Goal: Find specific page/section: Find specific page/section

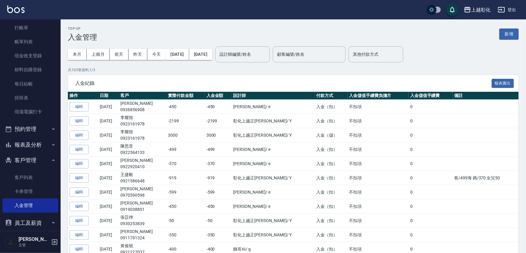
scroll to position [55, 0]
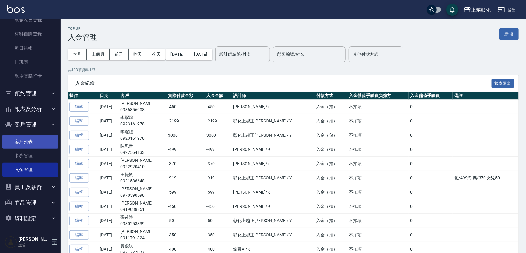
click at [36, 138] on link "客戶列表" at bounding box center [30, 142] width 56 height 14
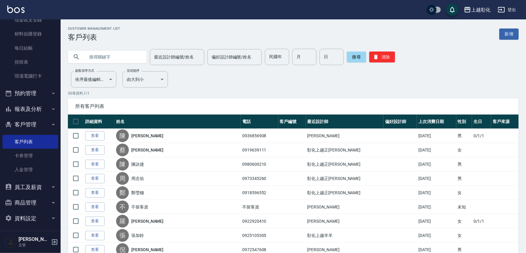
click at [104, 61] on input "text" at bounding box center [113, 57] width 57 height 16
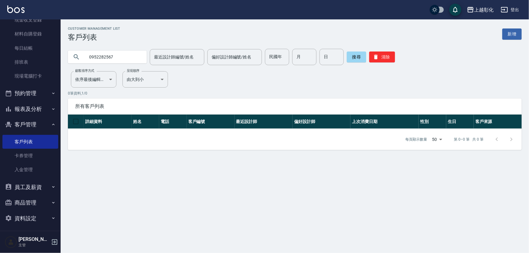
click at [102, 55] on input "0952282567" at bounding box center [113, 57] width 57 height 16
click at [109, 58] on input "0952282567" at bounding box center [113, 57] width 57 height 16
click at [129, 60] on input "0952282167" at bounding box center [113, 57] width 57 height 16
type input "0952282167"
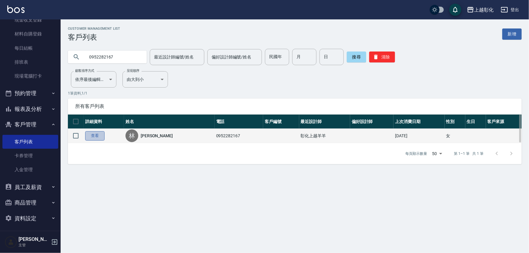
click at [94, 135] on link "查看" at bounding box center [94, 135] width 19 height 9
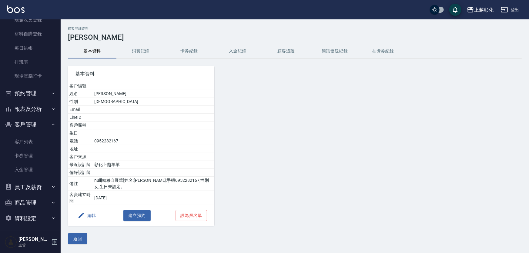
click at [233, 51] on button "入金紀錄" at bounding box center [238, 51] width 49 height 15
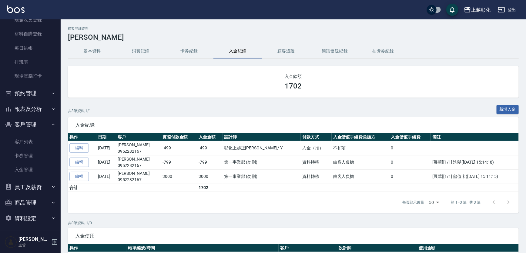
click at [150, 51] on button "消費記錄" at bounding box center [140, 51] width 49 height 15
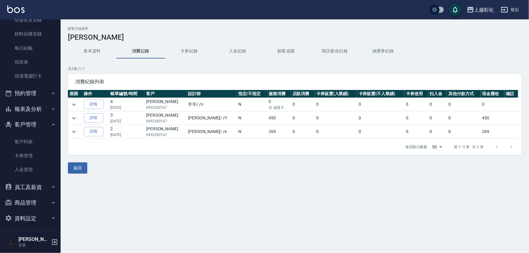
click at [194, 54] on button "卡券紀錄" at bounding box center [189, 51] width 49 height 15
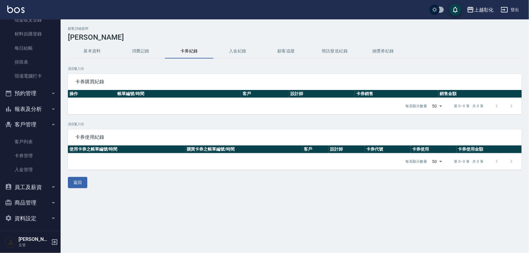
click at [146, 52] on button "消費記錄" at bounding box center [140, 51] width 49 height 15
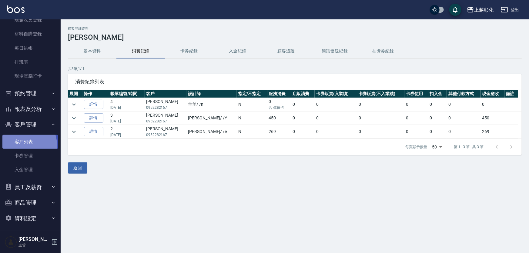
click at [23, 145] on link "客戶列表" at bounding box center [30, 142] width 56 height 14
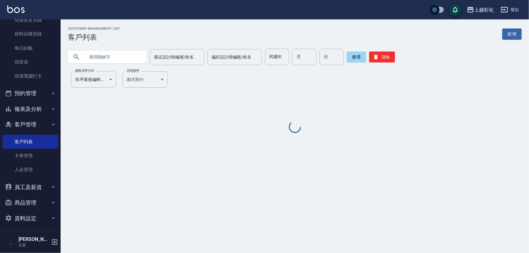
click at [111, 57] on input "text" at bounding box center [113, 57] width 57 height 16
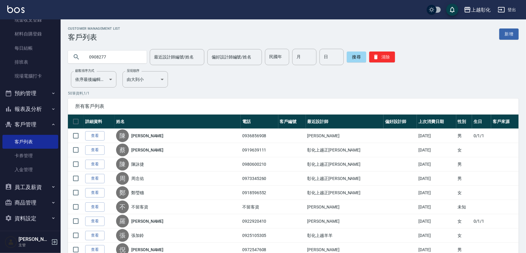
type input "0908277"
